Goal: Book appointment/travel/reservation

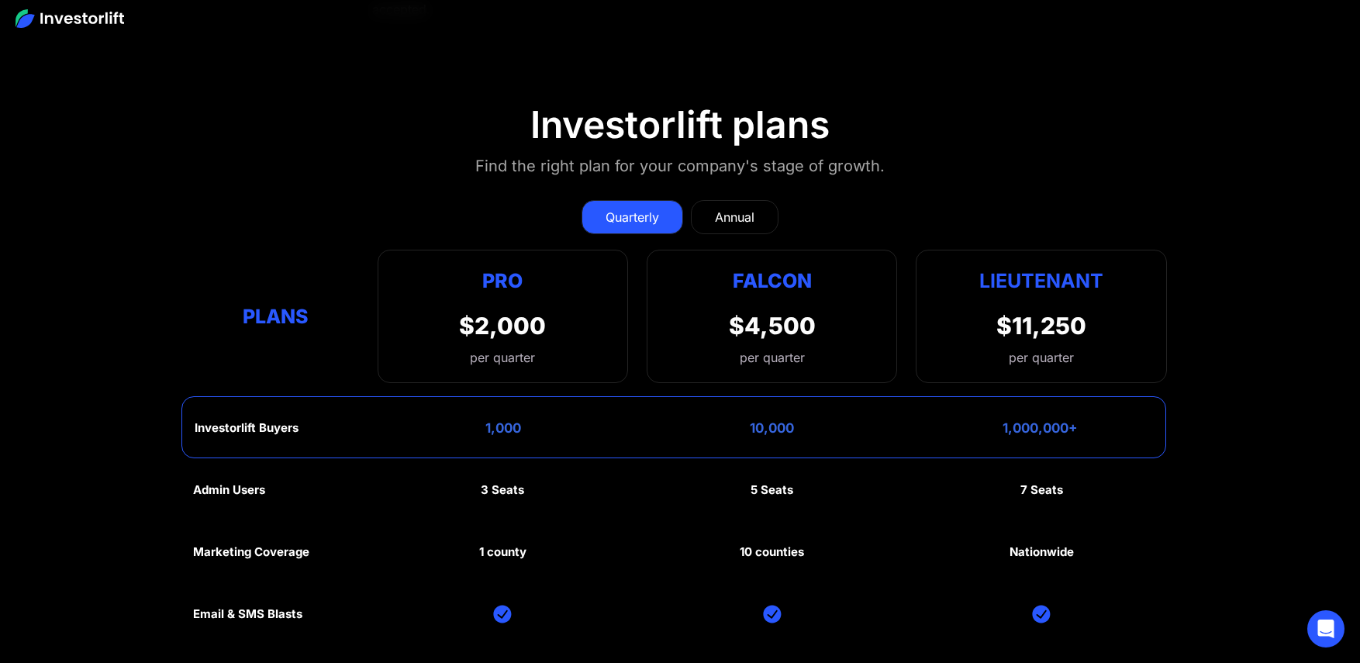
scroll to position [7433, 0]
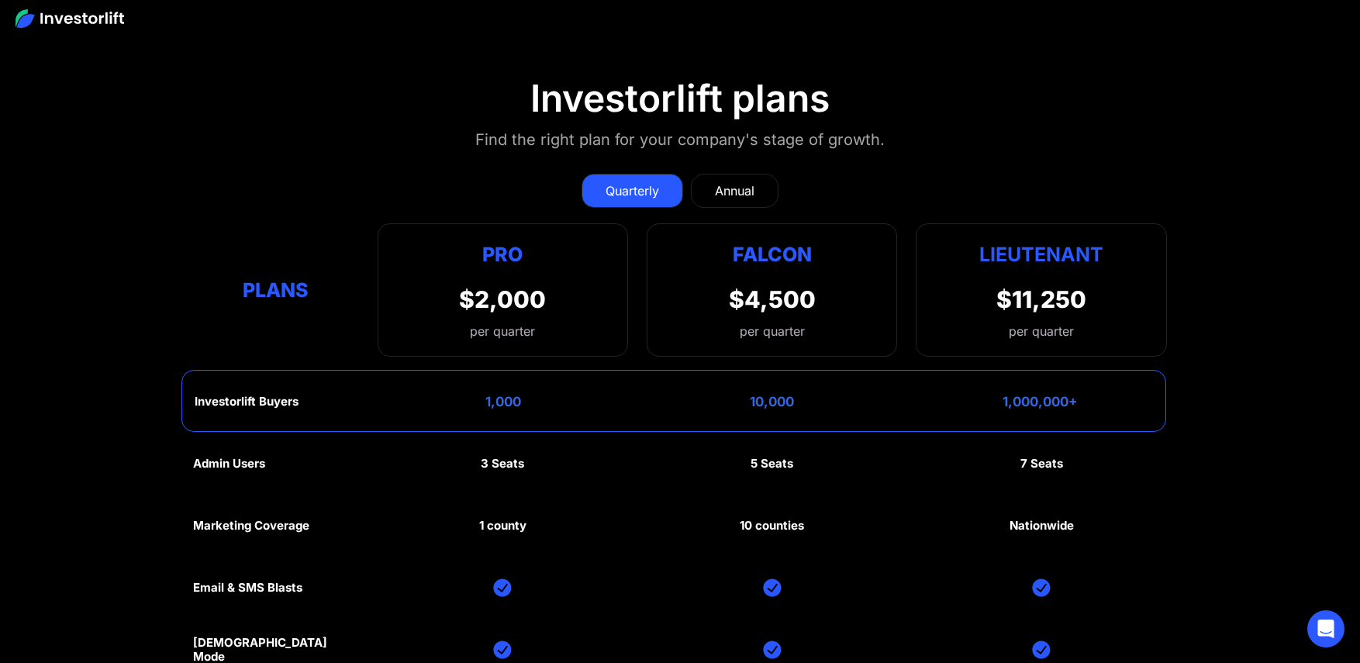
click at [696, 188] on link "Annual" at bounding box center [735, 191] width 88 height 34
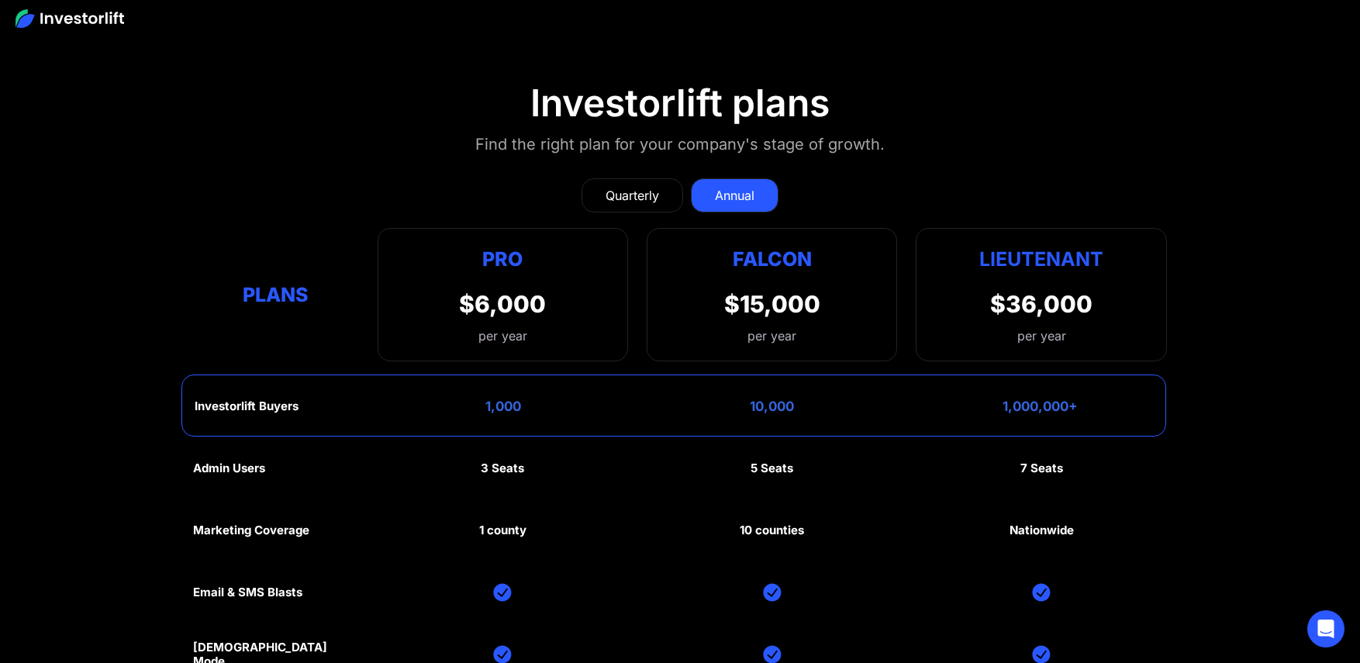
scroll to position [7429, 0]
click at [638, 200] on link "Quarterly" at bounding box center [632, 194] width 102 height 34
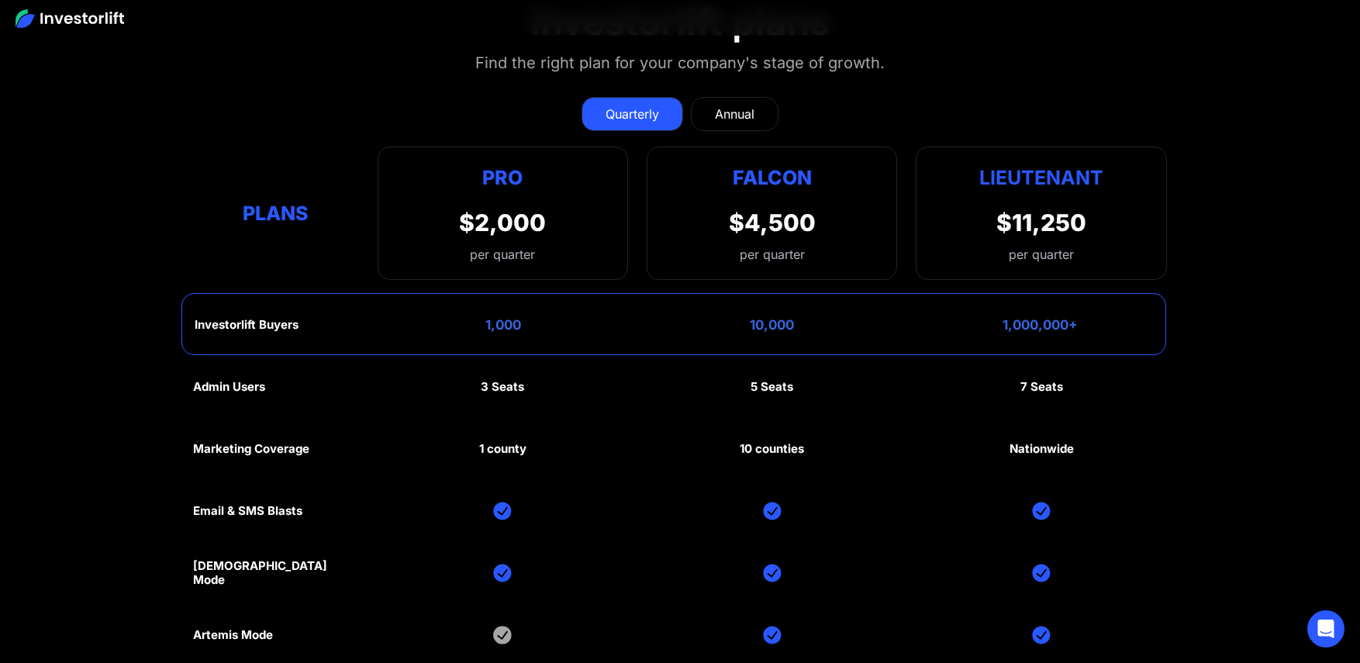
scroll to position [7530, 0]
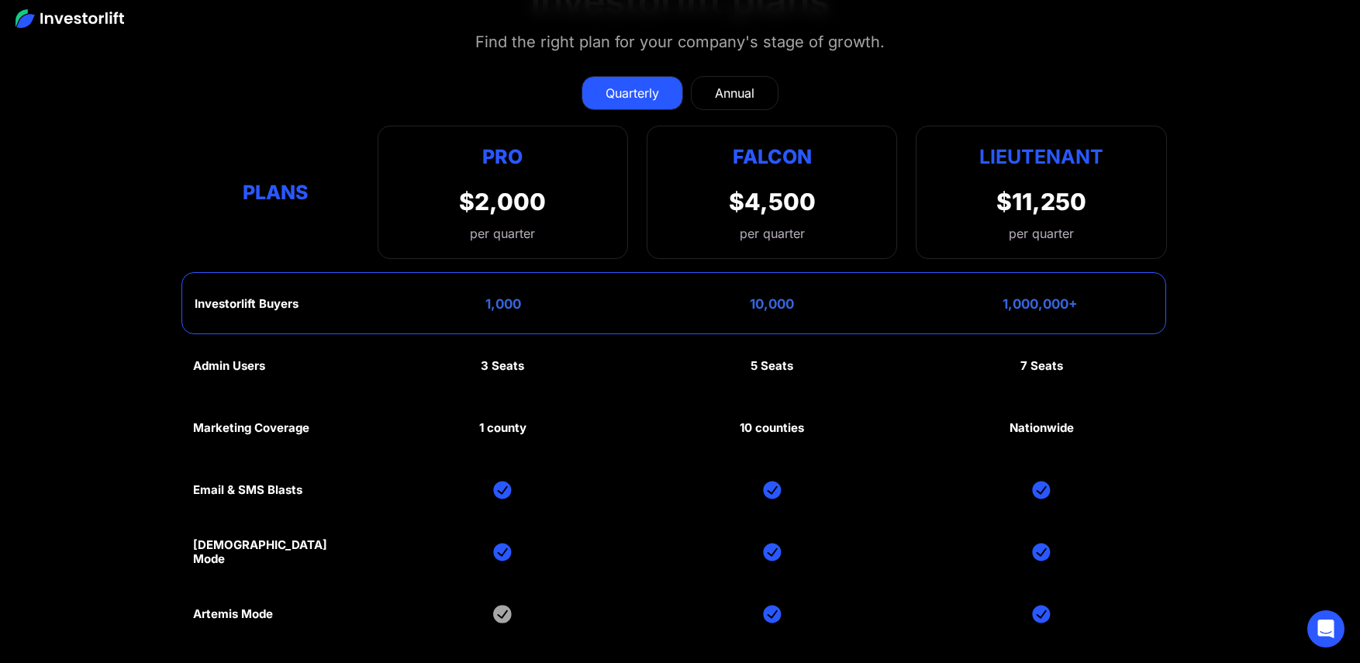
click at [723, 92] on div "Annual" at bounding box center [735, 93] width 40 height 19
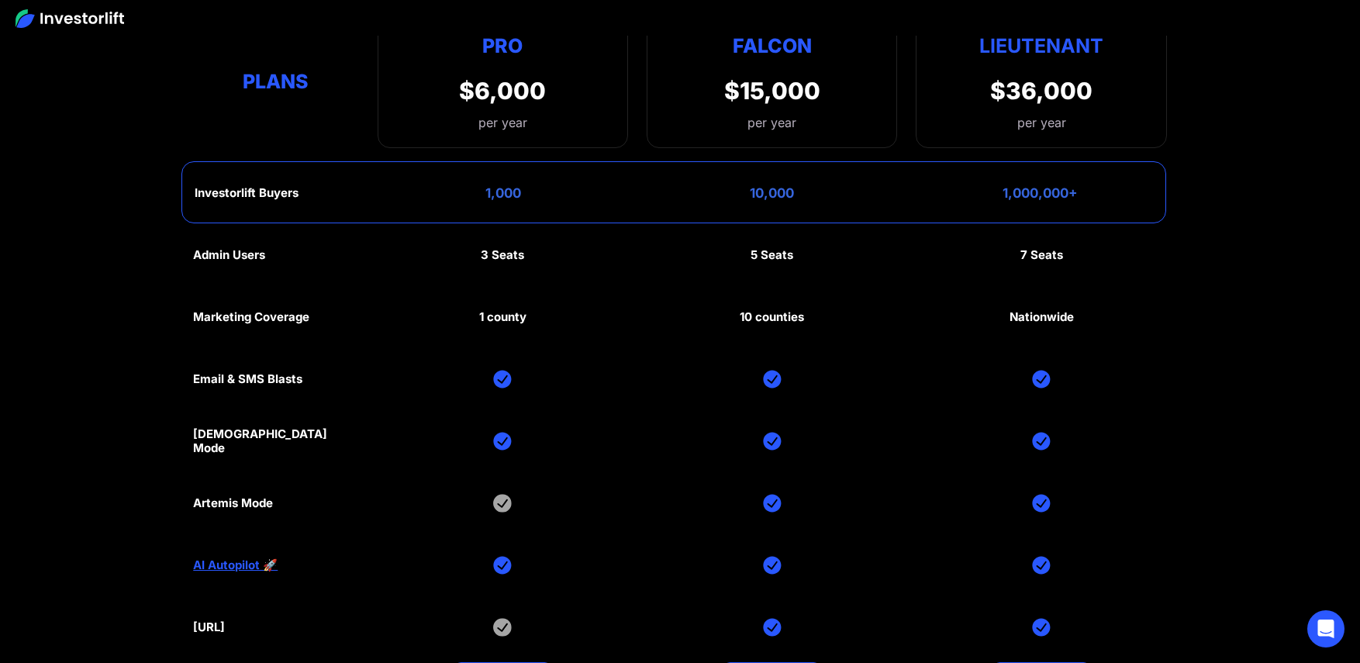
scroll to position [7324, 0]
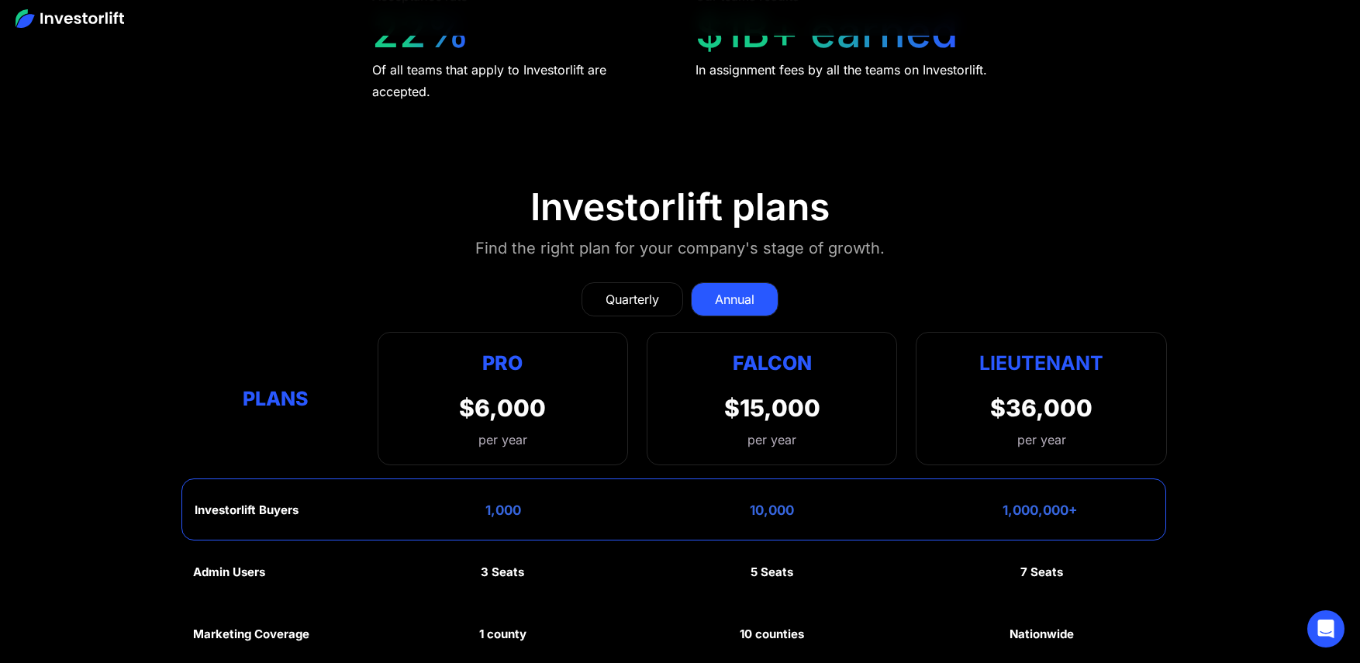
click at [628, 290] on div "Quarterly" at bounding box center [631, 299] width 53 height 19
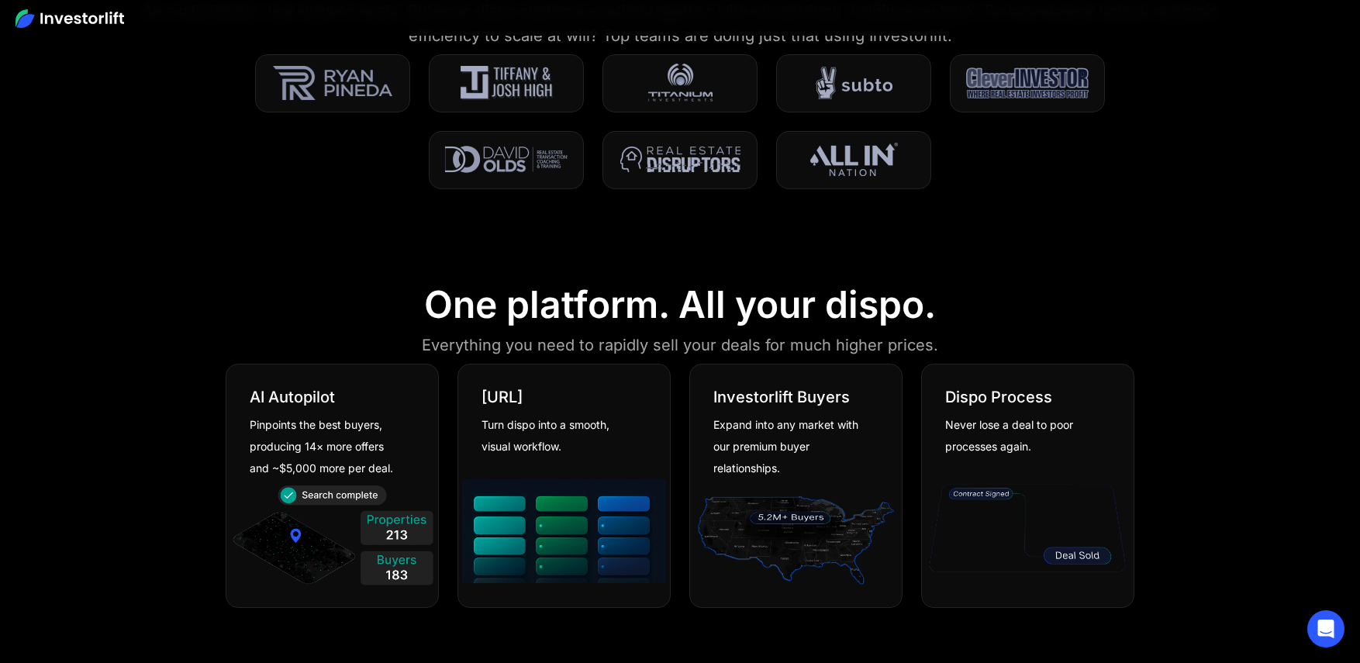
scroll to position [0, 0]
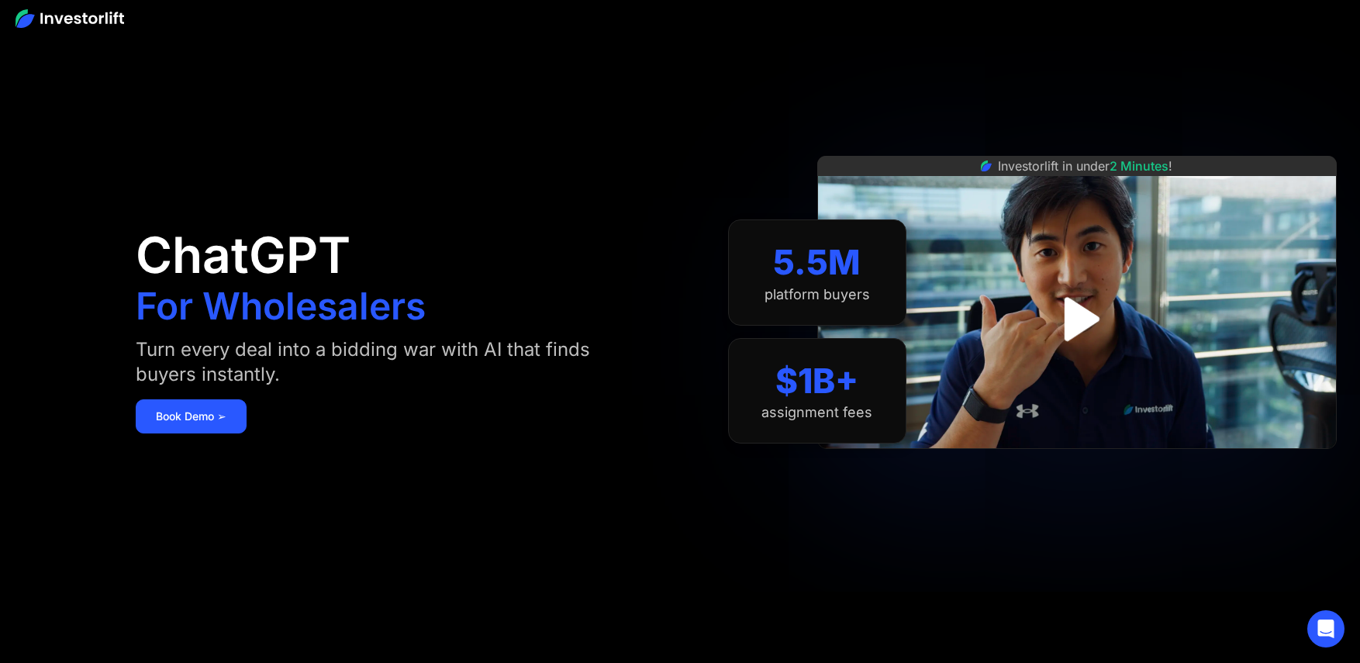
click at [82, 18] on img at bounding box center [70, 18] width 109 height 19
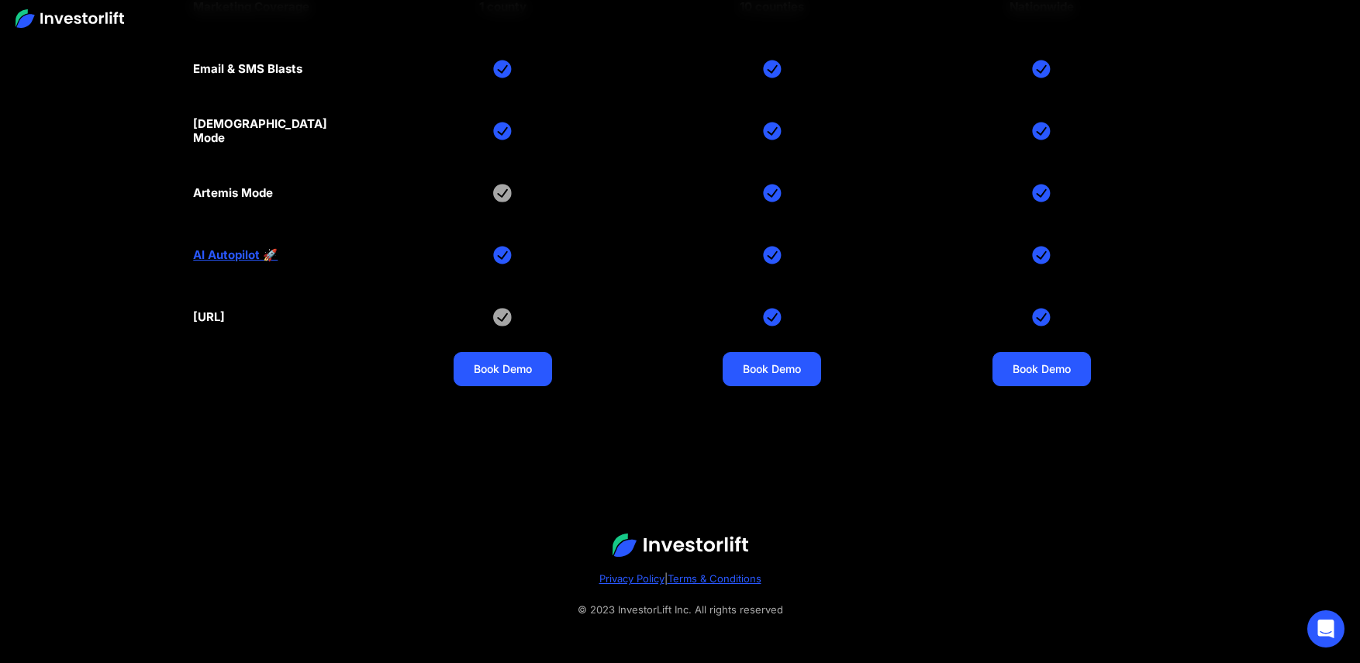
scroll to position [7948, 0]
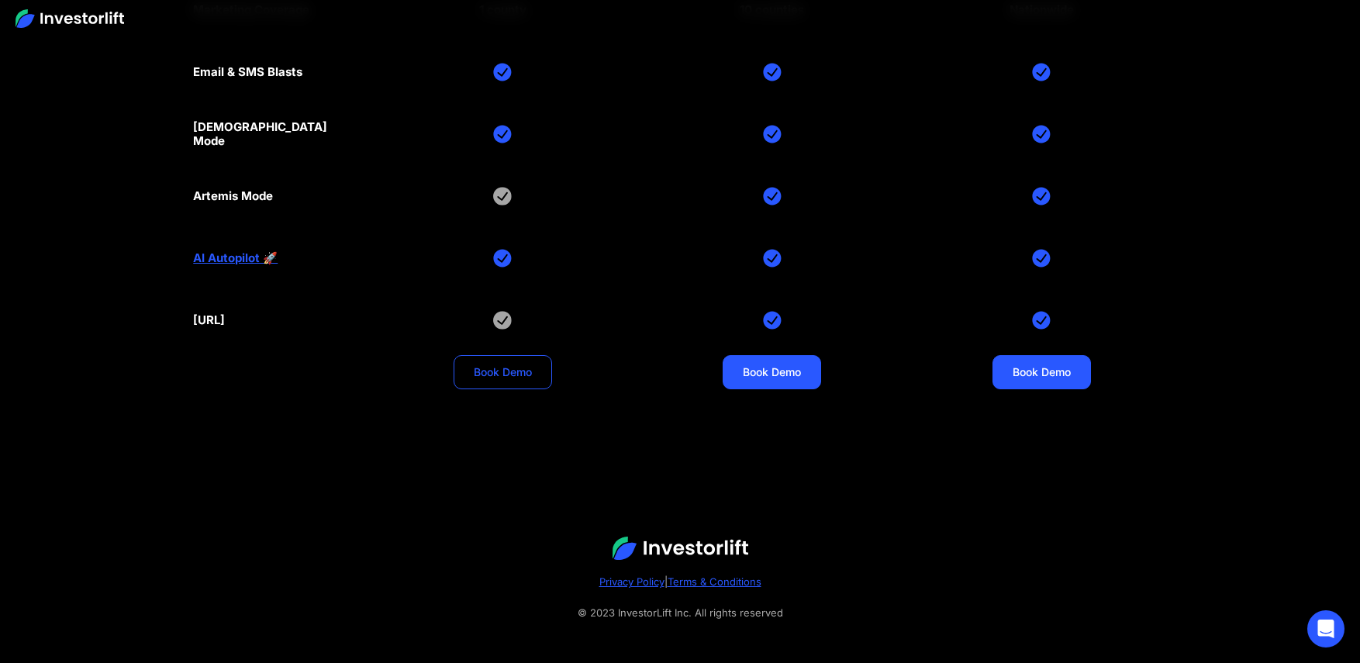
click at [490, 364] on link "Book Demo" at bounding box center [502, 372] width 98 height 34
